Goal: Task Accomplishment & Management: Use online tool/utility

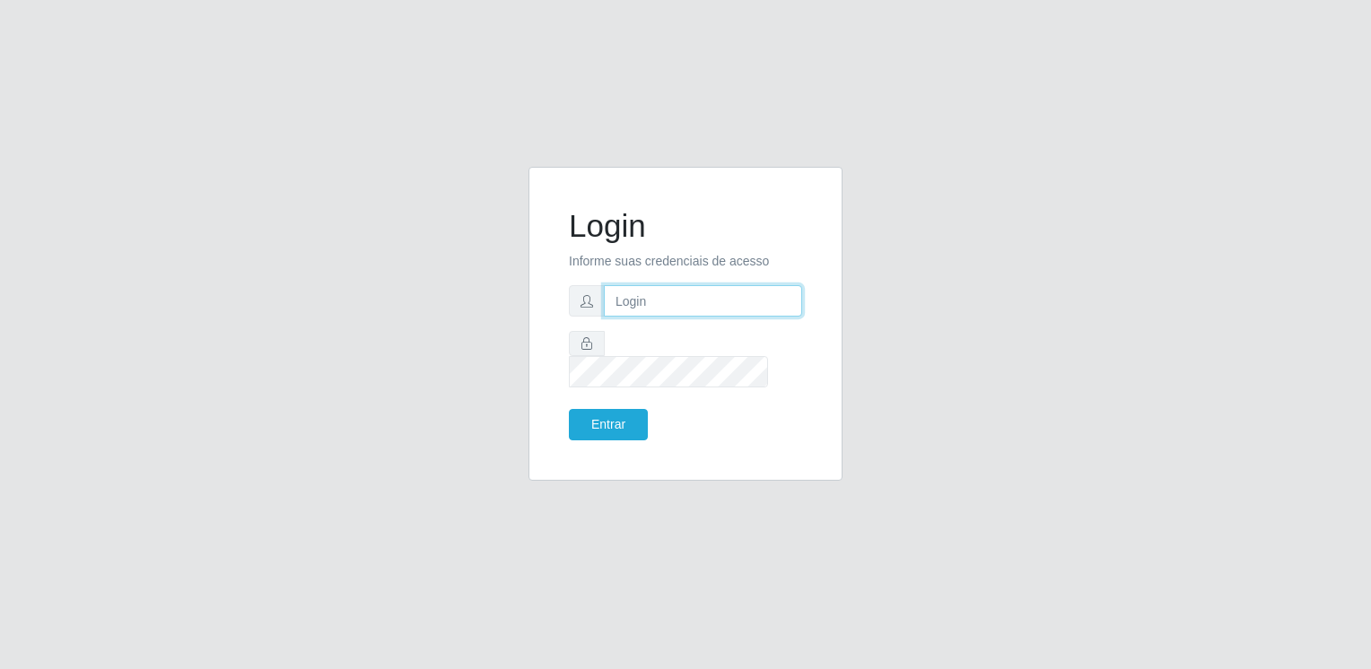
click at [656, 317] on input "text" at bounding box center [703, 300] width 198 height 31
type input "[EMAIL_ADDRESS][DOMAIN_NAME]"
click at [569, 409] on button "Entrar" at bounding box center [608, 424] width 79 height 31
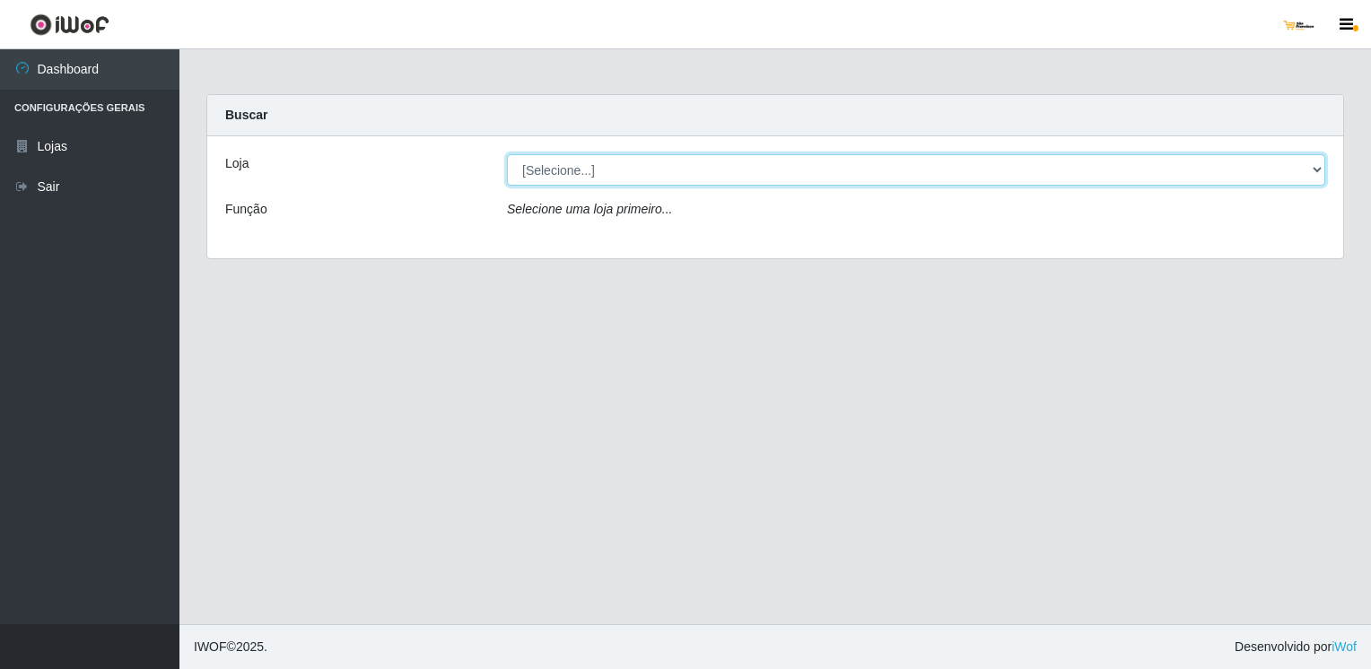
click at [728, 163] on select "[Selecione...] [GEOGRAPHIC_DATA]" at bounding box center [916, 169] width 818 height 31
select select "168"
click at [507, 154] on select "[Selecione...] [GEOGRAPHIC_DATA]" at bounding box center [916, 169] width 818 height 31
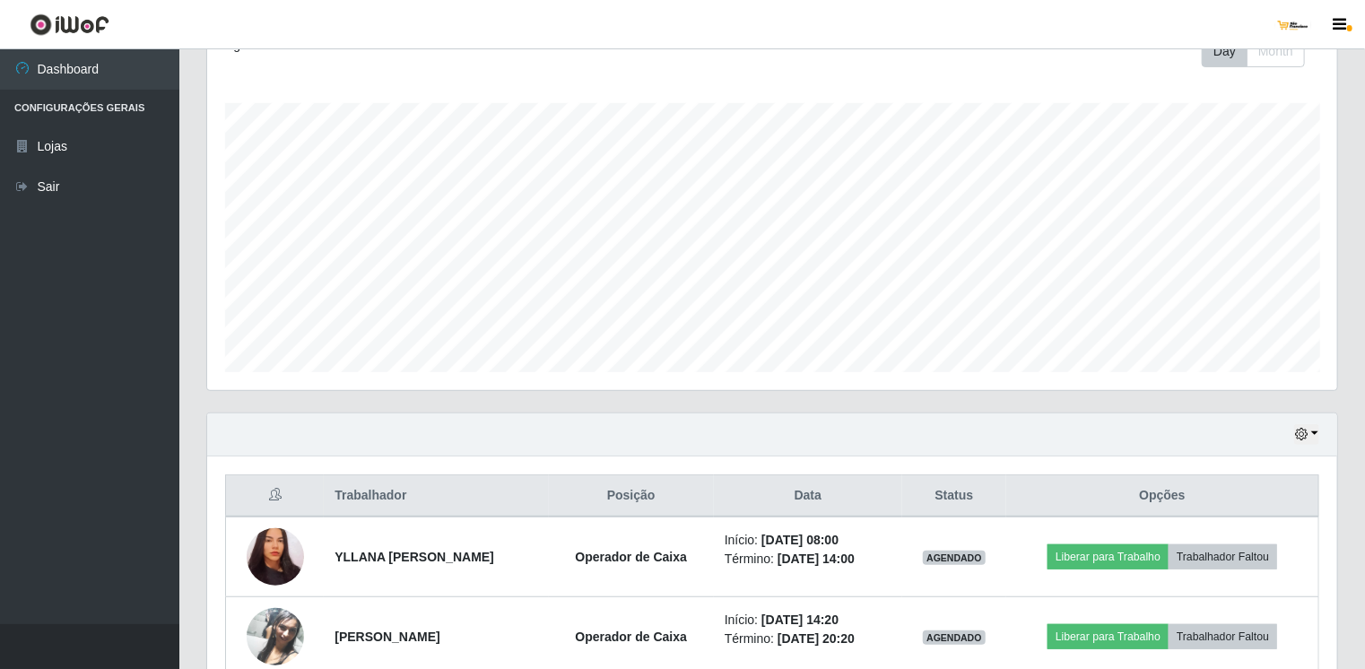
scroll to position [359, 0]
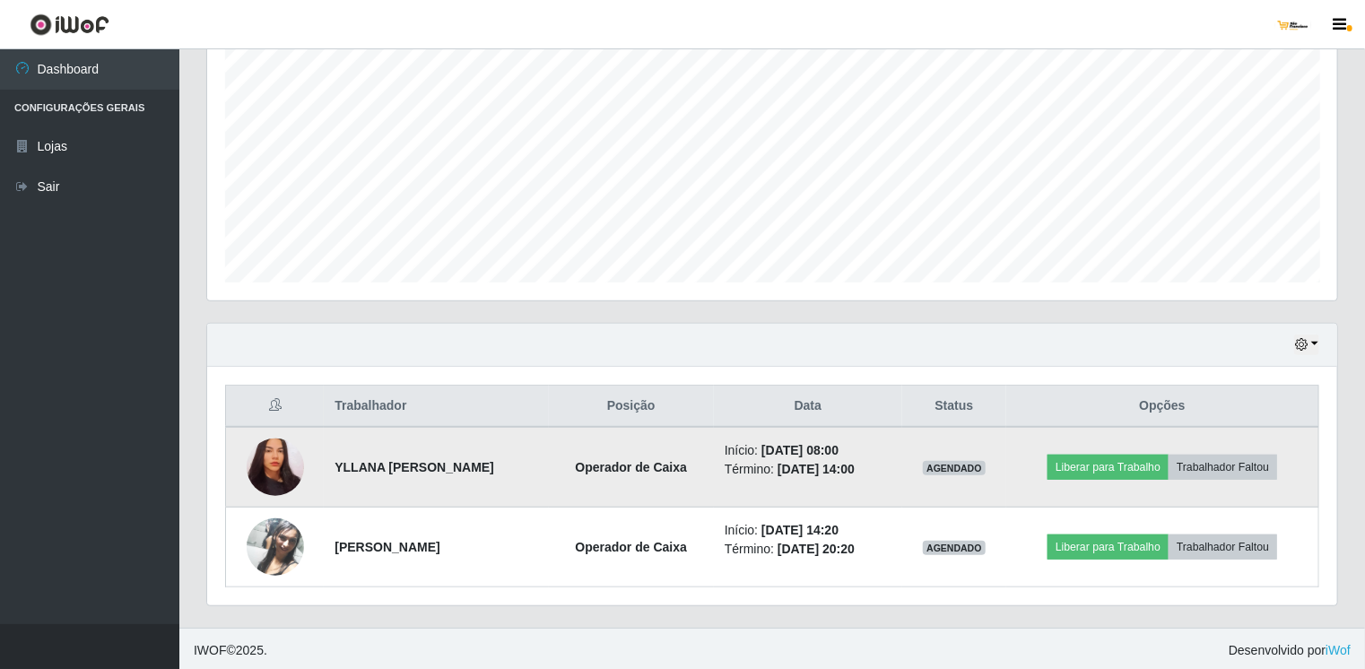
click at [280, 465] on img at bounding box center [275, 468] width 57 height 62
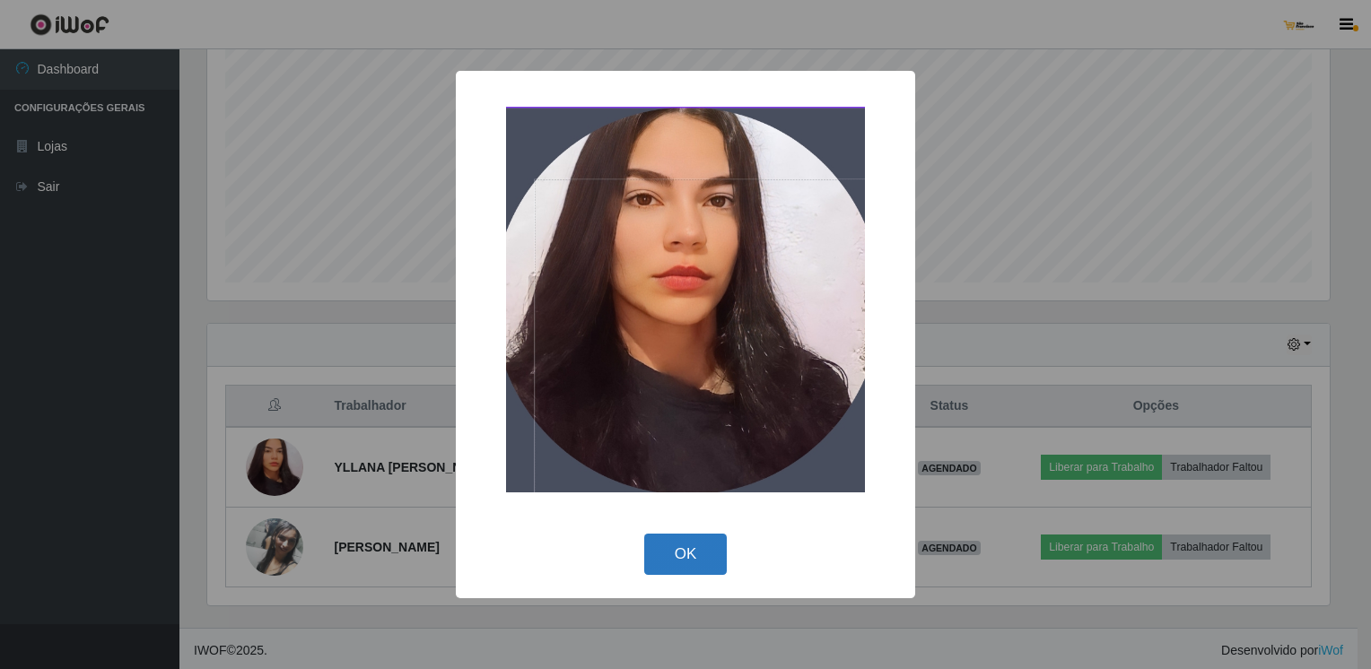
click at [682, 544] on button "OK" at bounding box center [685, 555] width 83 height 42
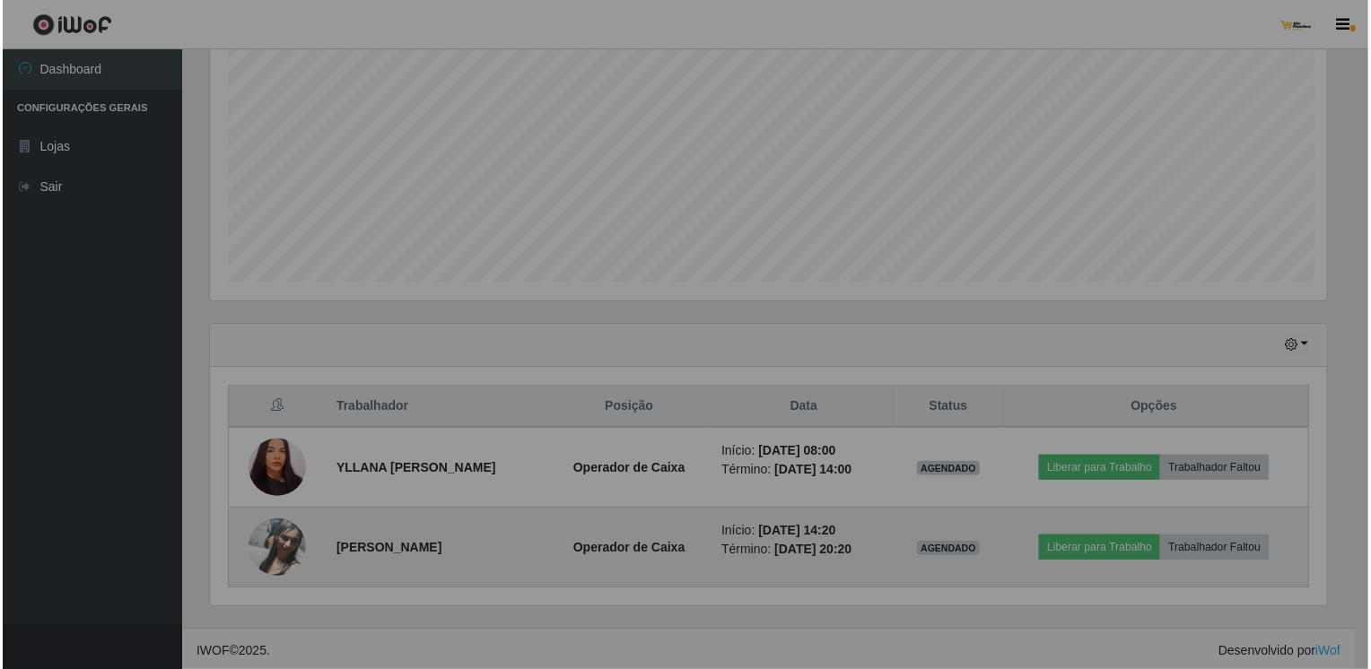
scroll to position [372, 1130]
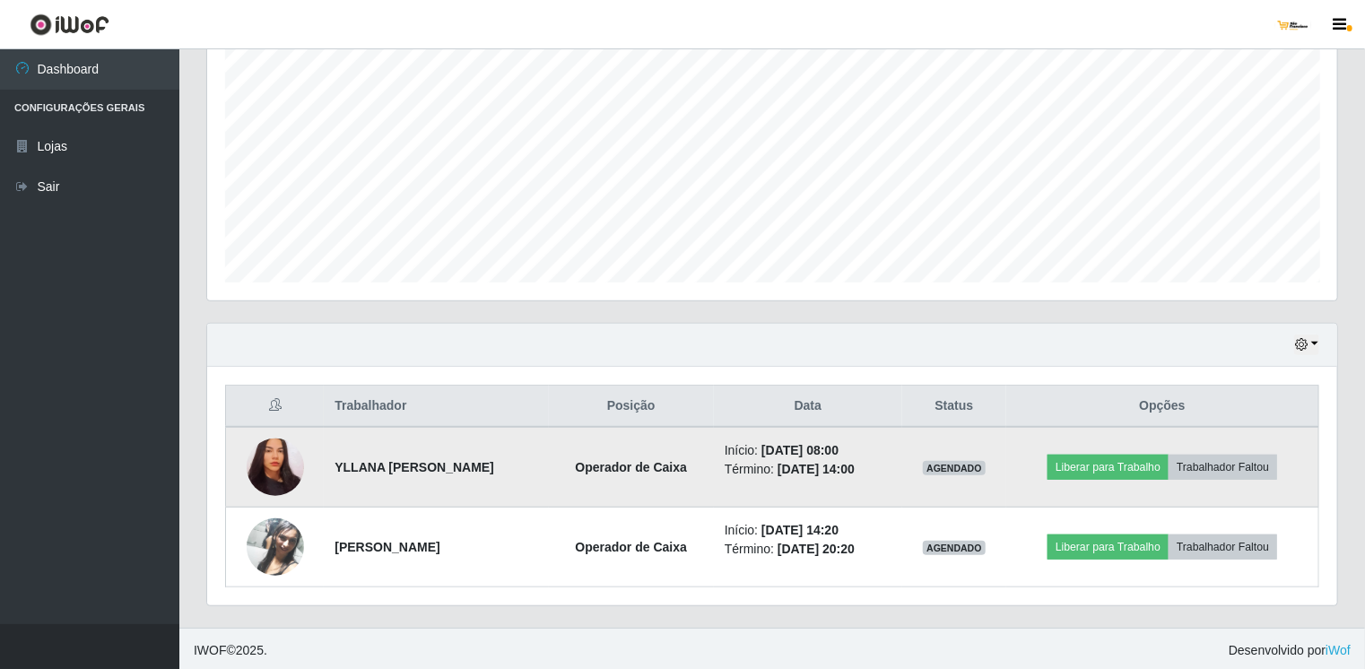
click at [266, 466] on img at bounding box center [275, 468] width 57 height 62
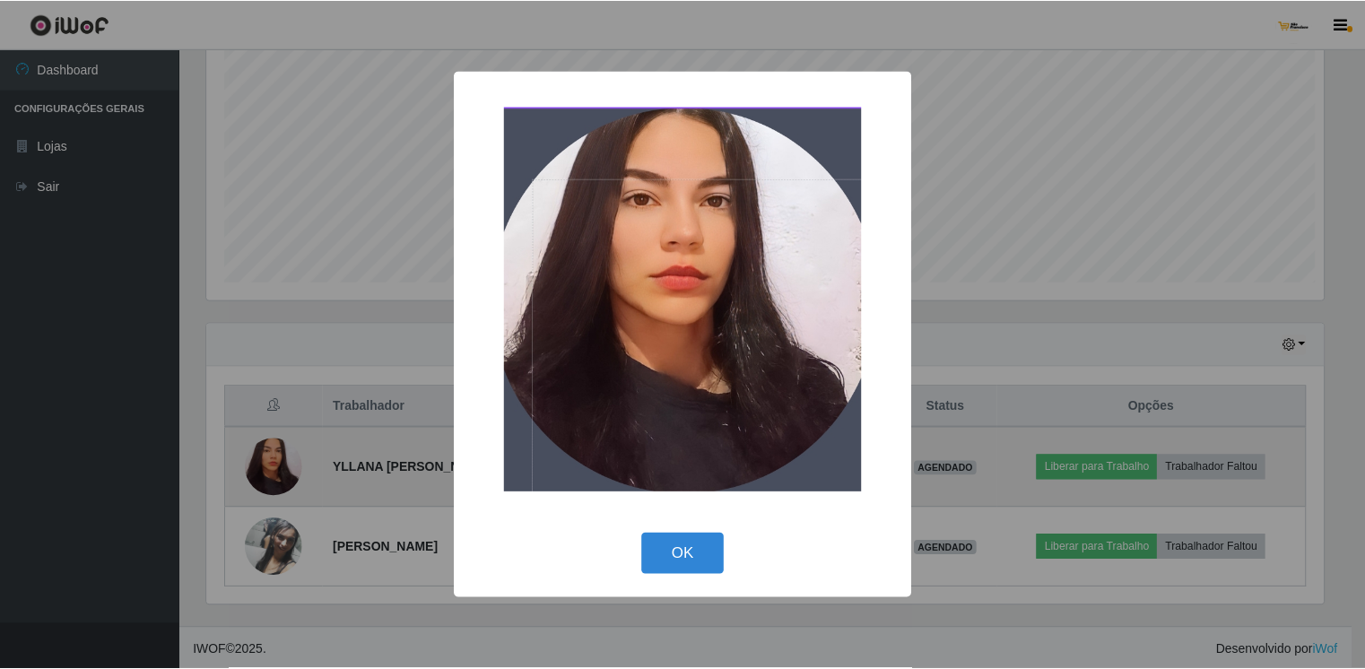
scroll to position [372, 1123]
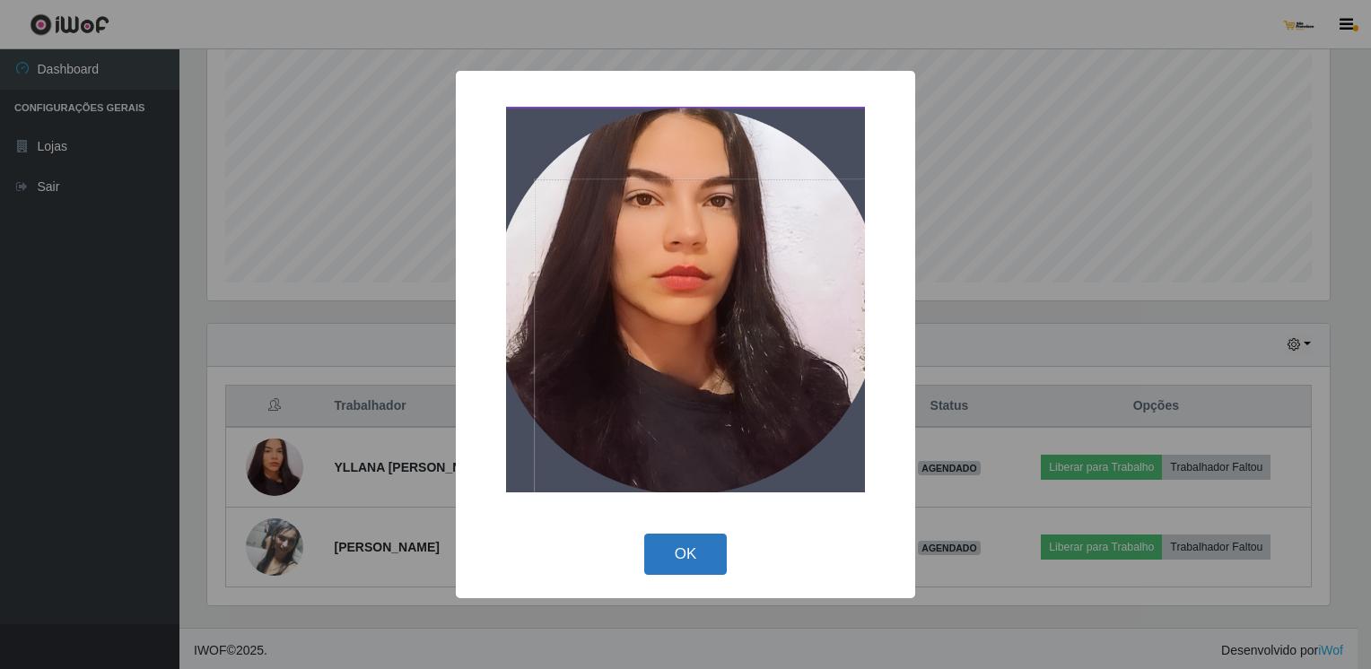
click at [718, 562] on button "OK" at bounding box center [685, 555] width 83 height 42
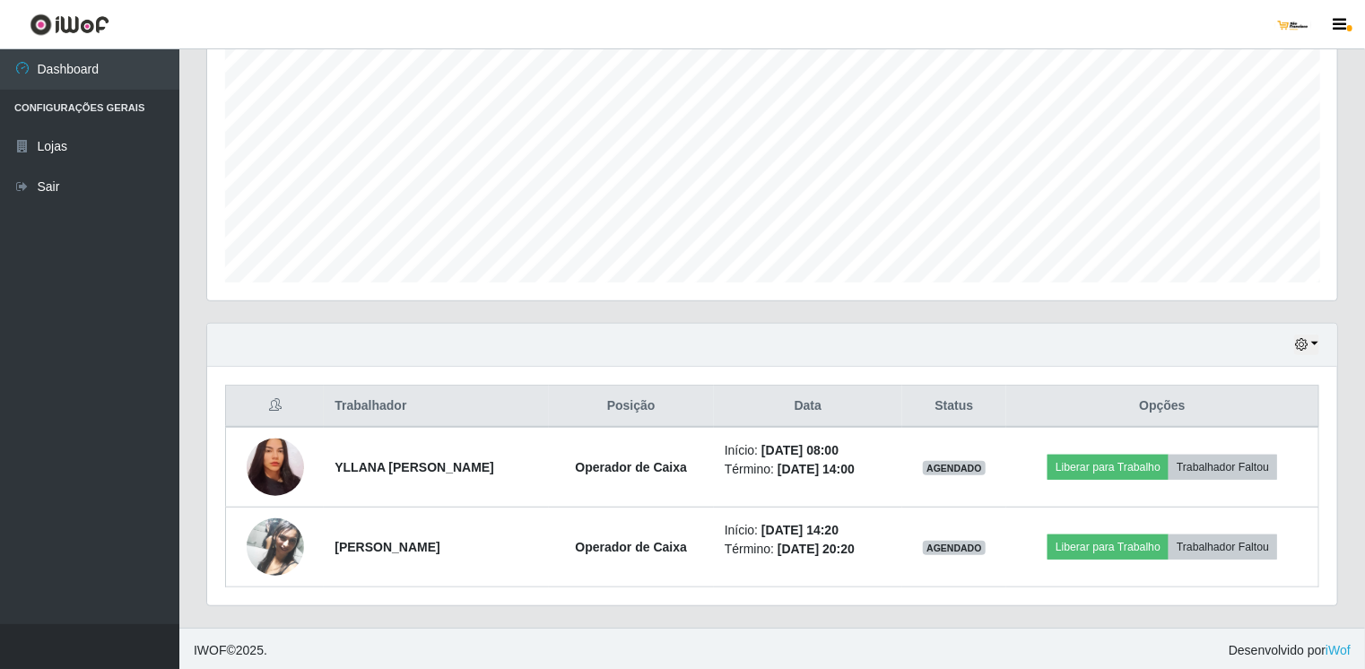
scroll to position [372, 1130]
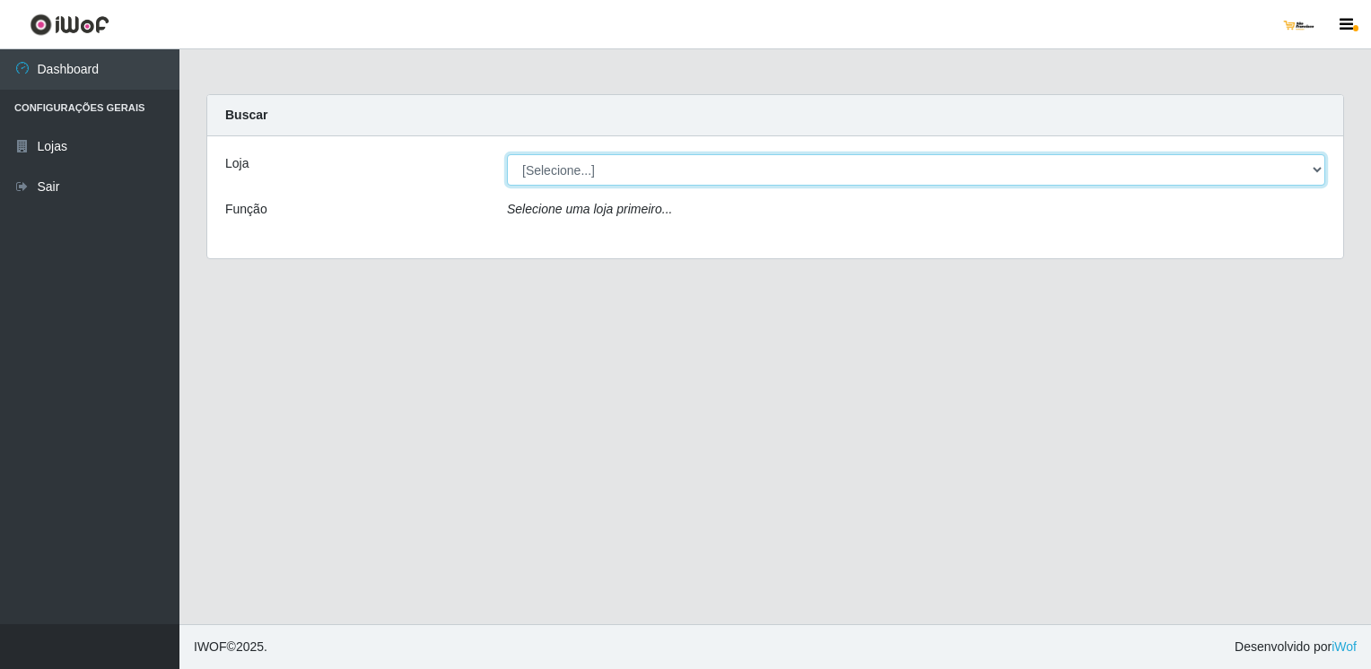
drag, startPoint x: 590, startPoint y: 173, endPoint x: 588, endPoint y: 187, distance: 13.6
click at [590, 173] on select "[Selecione...] [GEOGRAPHIC_DATA]" at bounding box center [916, 169] width 818 height 31
select select "168"
click at [507, 154] on select "[Selecione...] [GEOGRAPHIC_DATA]" at bounding box center [916, 169] width 818 height 31
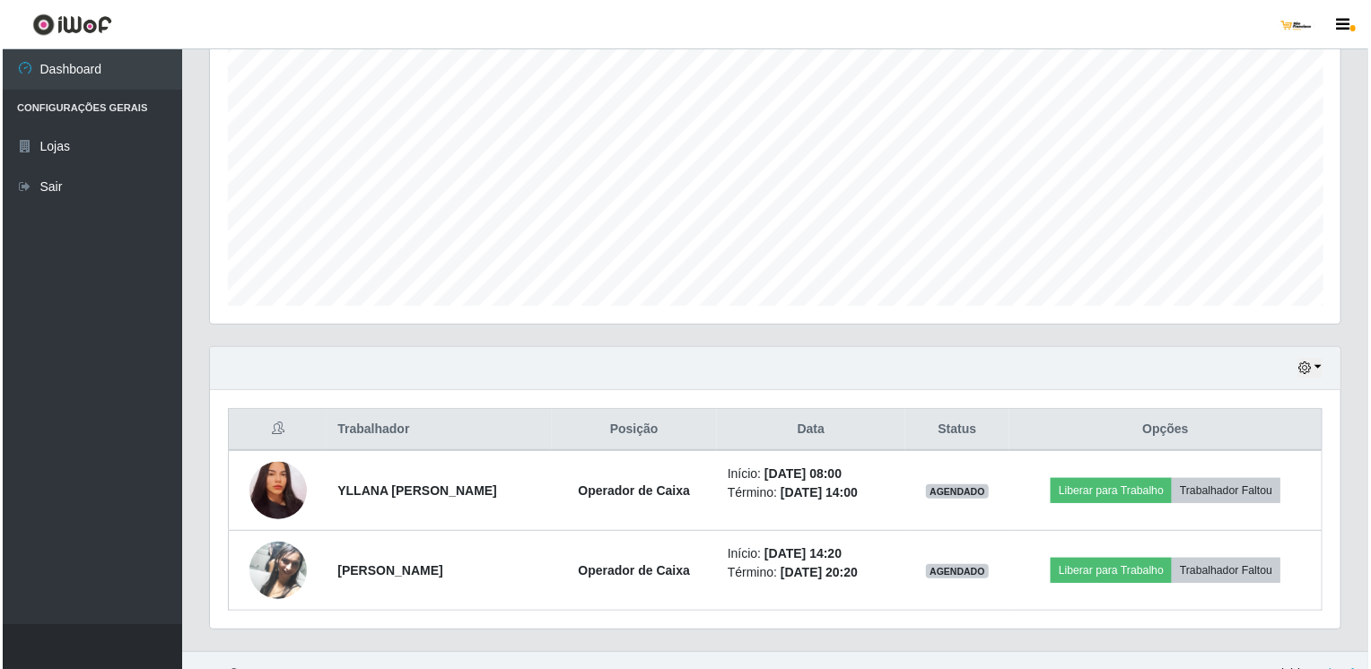
scroll to position [359, 0]
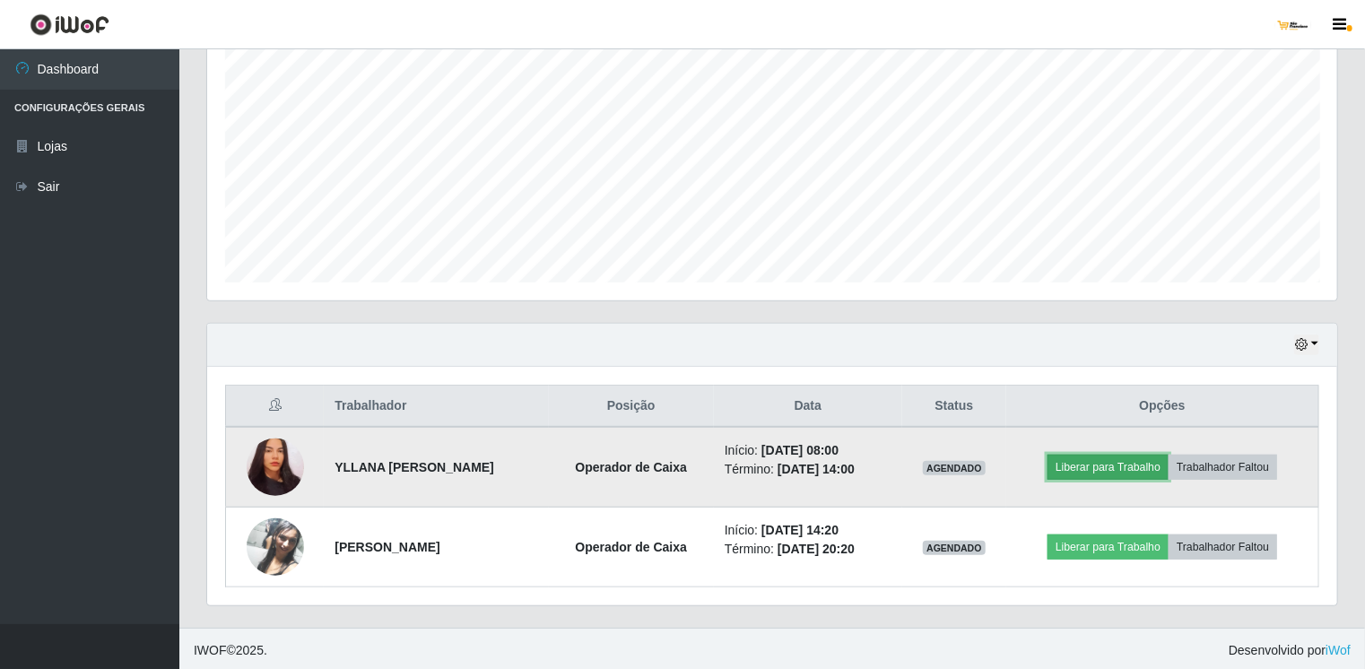
click at [1128, 457] on button "Liberar para Trabalho" at bounding box center [1108, 467] width 121 height 25
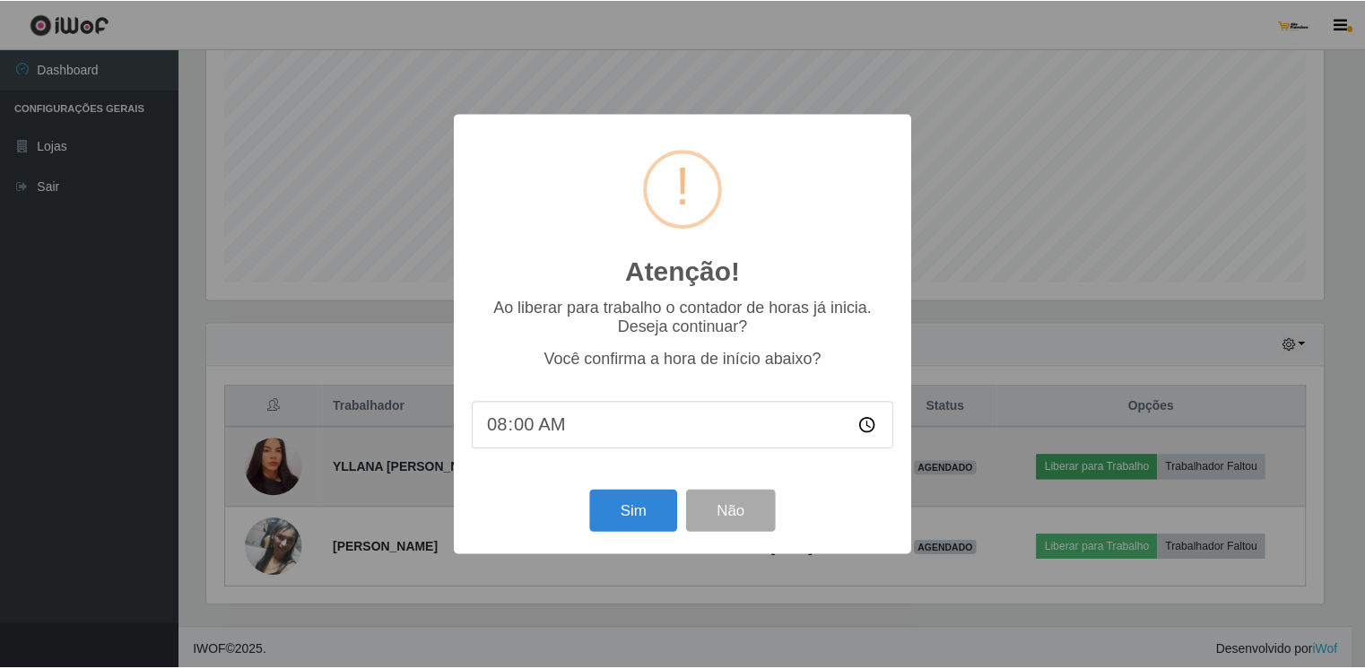
scroll to position [372, 1123]
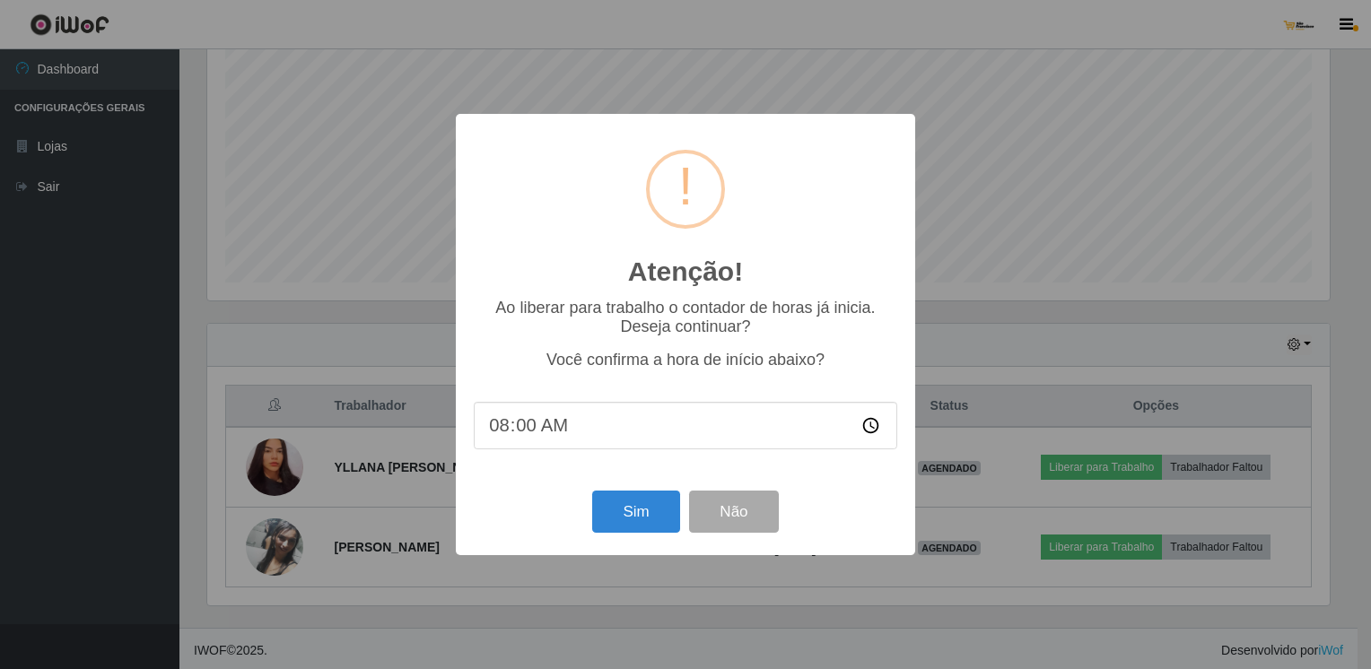
click at [542, 431] on input "08:00" at bounding box center [685, 426] width 423 height 48
type input "08:10"
click at [631, 504] on button "Sim" at bounding box center [635, 512] width 87 height 42
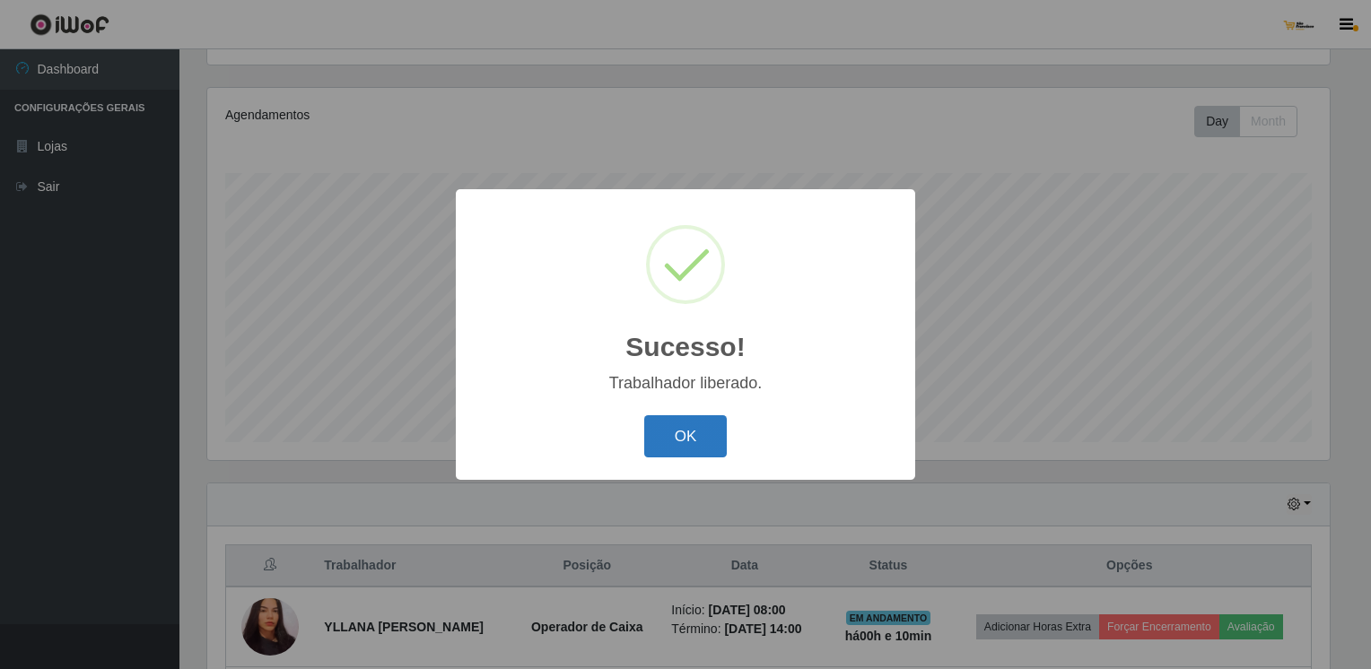
click at [670, 428] on button "OK" at bounding box center [685, 436] width 83 height 42
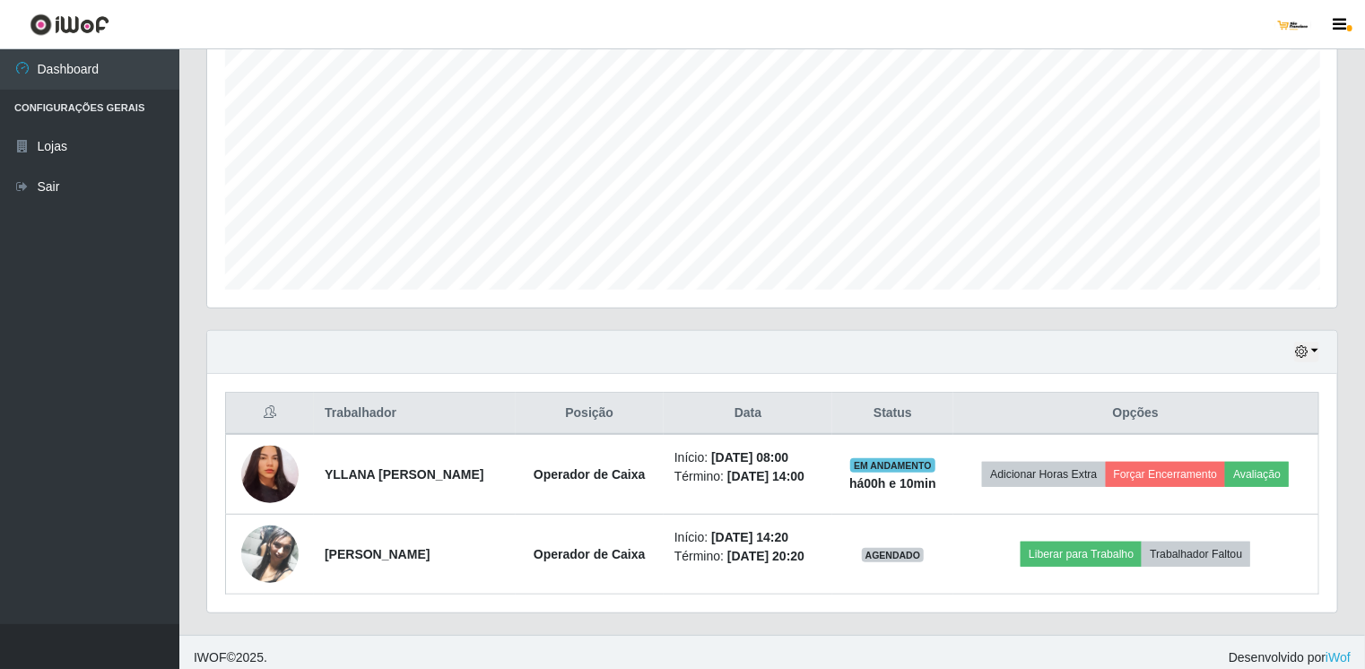
scroll to position [359, 0]
